Goal: Task Accomplishment & Management: Manage account settings

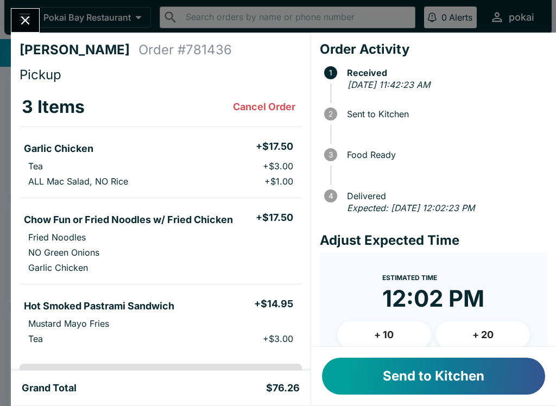
click at [361, 389] on button "Send to Kitchen" at bounding box center [433, 376] width 223 height 37
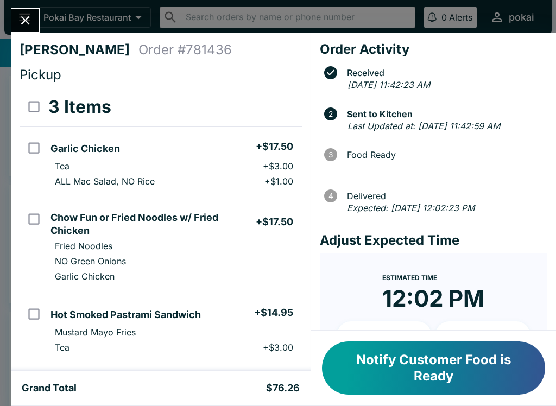
click at [385, 363] on button "Notify Customer Food is Ready" at bounding box center [433, 368] width 223 height 53
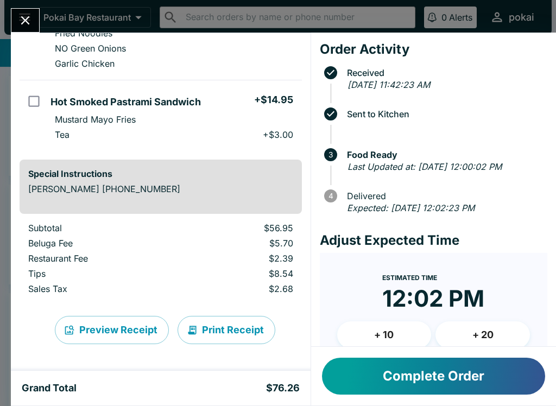
scroll to position [213, 0]
click at [12, 33] on div "Elvin Bell Order # 781436 Pickup 3 Items Garlic Chicken + $17.50 Tea + $3.00 AL…" at bounding box center [161, 202] width 300 height 338
click at [22, 30] on button "Close" at bounding box center [25, 20] width 28 height 23
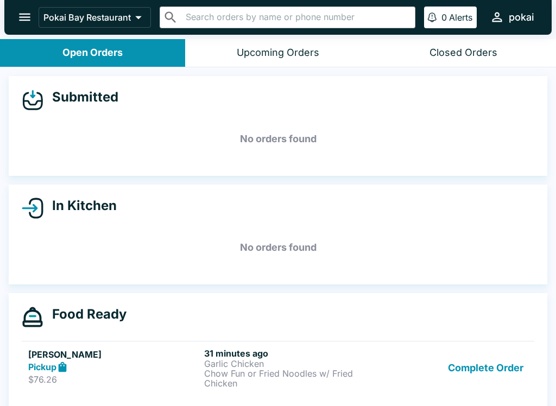
click at [176, 371] on div "Pickup" at bounding box center [114, 367] width 172 height 12
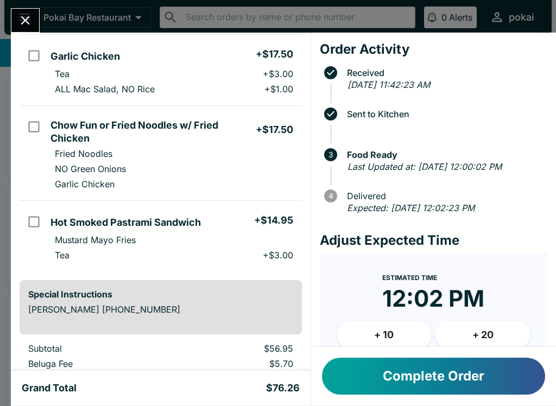
scroll to position [93, 0]
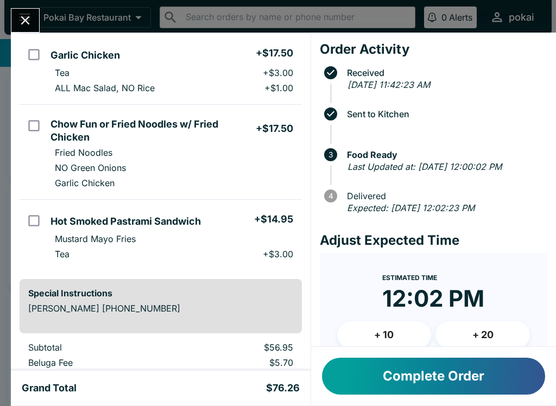
click at [444, 392] on button "Complete Order" at bounding box center [433, 376] width 223 height 37
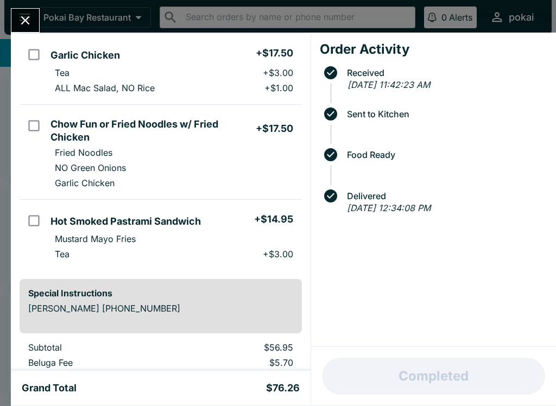
click at [28, 18] on icon "Close" at bounding box center [25, 20] width 9 height 9
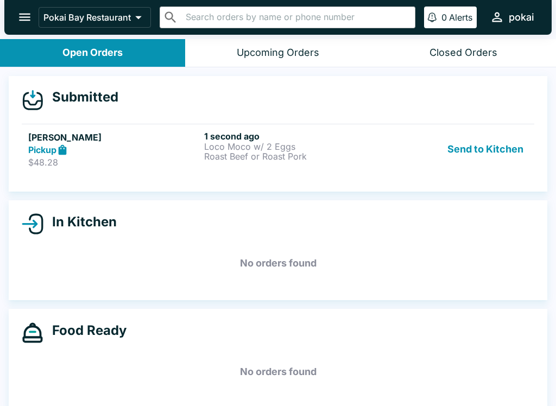
click at [142, 137] on h5 "[PERSON_NAME]" at bounding box center [114, 137] width 172 height 13
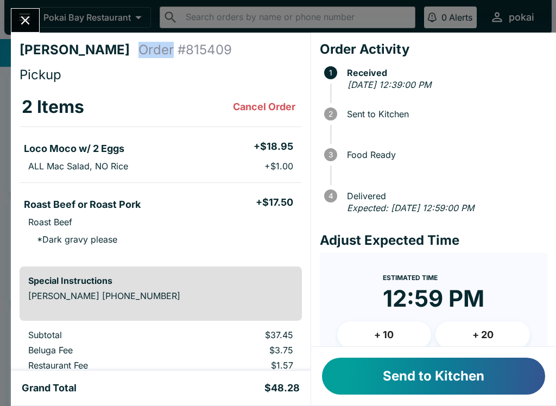
click at [269, 1] on div "Lauren Tan Order # 815409 Pickup 2 Items Cancel Order Loco Moco w/ 2 Eggs + $18…" at bounding box center [278, 203] width 556 height 406
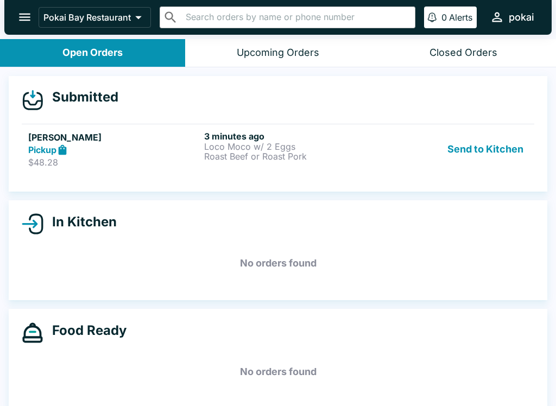
click at [118, 146] on div "Pickup" at bounding box center [114, 150] width 172 height 12
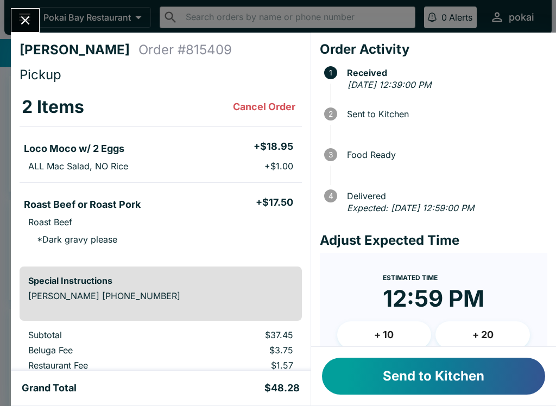
click at [514, 377] on button "Send to Kitchen" at bounding box center [433, 376] width 223 height 37
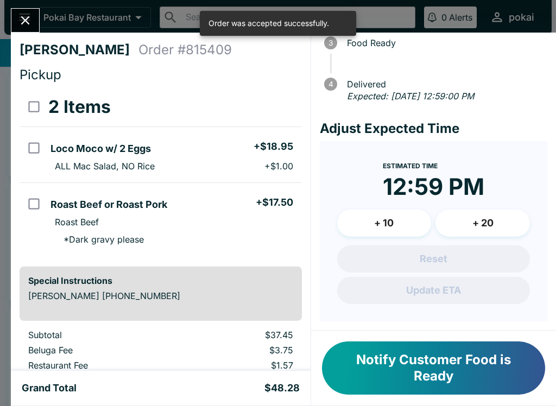
scroll to position [124, 0]
click at [487, 229] on button "+ 20" at bounding box center [483, 223] width 94 height 27
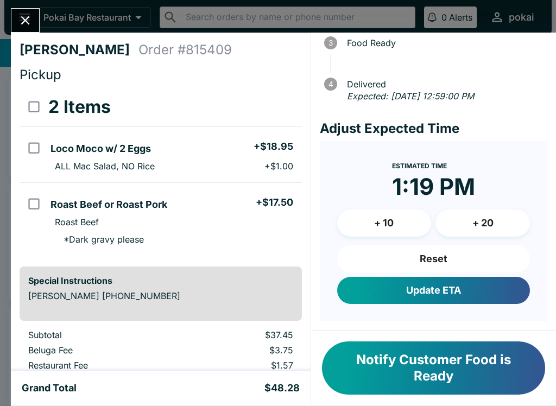
click at [388, 229] on button "+ 10" at bounding box center [384, 223] width 94 height 27
click at [474, 182] on time "1:29 PM" at bounding box center [433, 187] width 87 height 28
click at [463, 286] on button "Update ETA" at bounding box center [433, 290] width 193 height 27
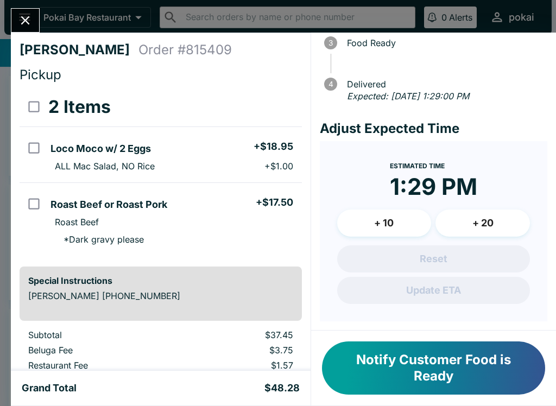
scroll to position [0, 0]
click at [463, 314] on form "Estimated Time 1:29 PM + 10 + 20 Reset Update ETA" at bounding box center [434, 231] width 228 height 180
click at [447, 364] on button "Notify Customer Food is Ready" at bounding box center [433, 368] width 223 height 53
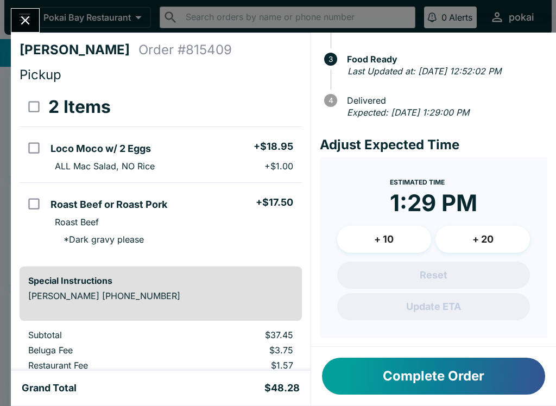
scroll to position [108, 0]
click at [477, 380] on button "Complete Order" at bounding box center [433, 376] width 223 height 37
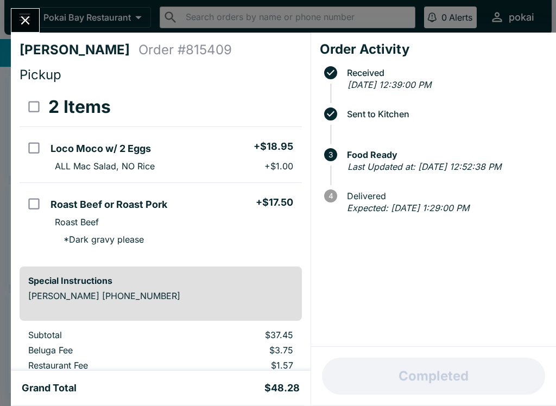
scroll to position [0, 0]
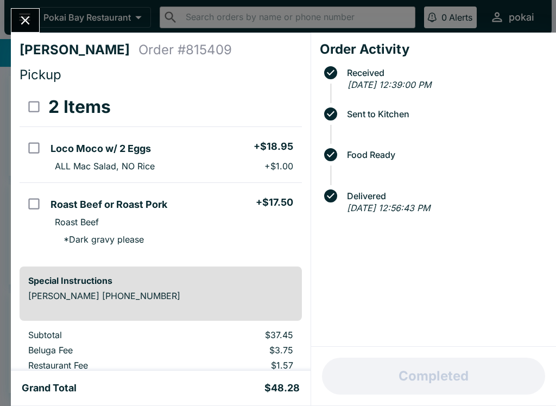
click at [21, 24] on icon "Close" at bounding box center [25, 20] width 15 height 15
